Goal: Transaction & Acquisition: Purchase product/service

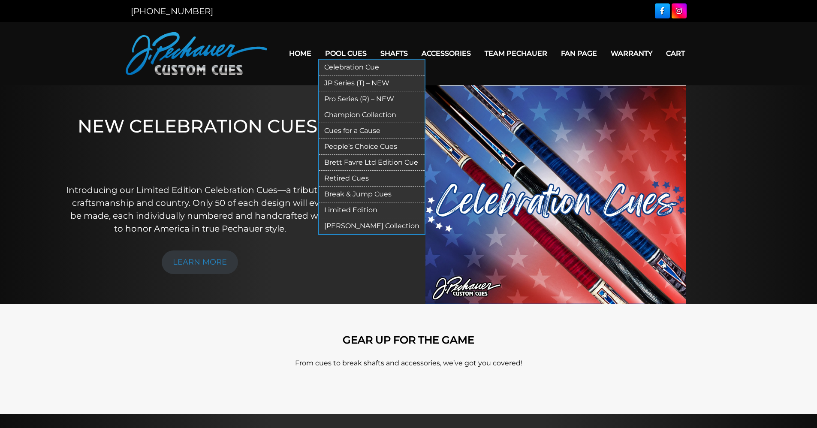
click at [346, 81] on link "JP Series (T) – NEW" at bounding box center [371, 83] width 105 height 16
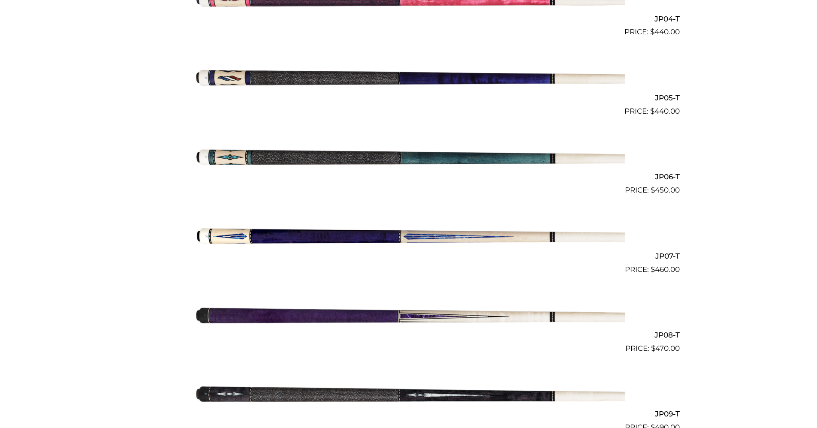
scroll to position [555, 0]
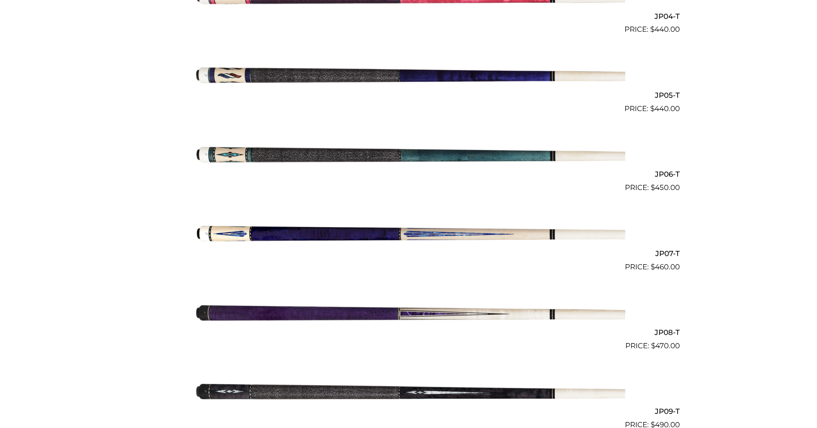
click at [493, 310] on img at bounding box center [408, 312] width 433 height 72
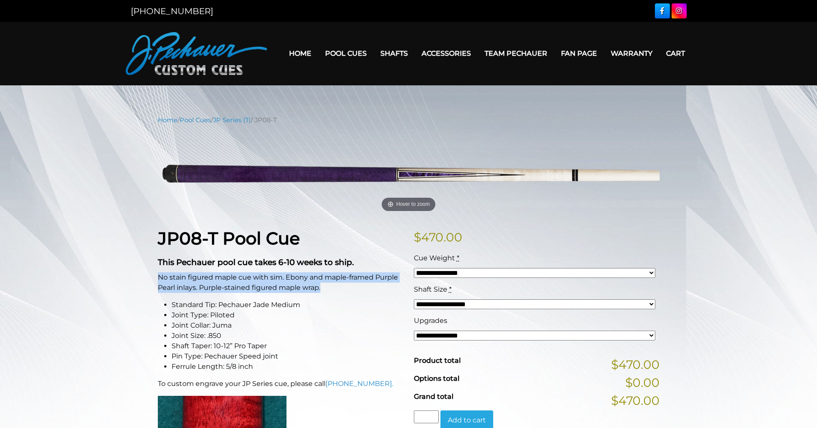
drag, startPoint x: 156, startPoint y: 276, endPoint x: 322, endPoint y: 292, distance: 166.3
drag, startPoint x: 322, startPoint y: 292, endPoint x: 286, endPoint y: 280, distance: 37.3
copy p "No stain figured maple cue with sim. Ebony and maple-framed Purple Pearl inlays…"
